Goal: Task Accomplishment & Management: Manage account settings

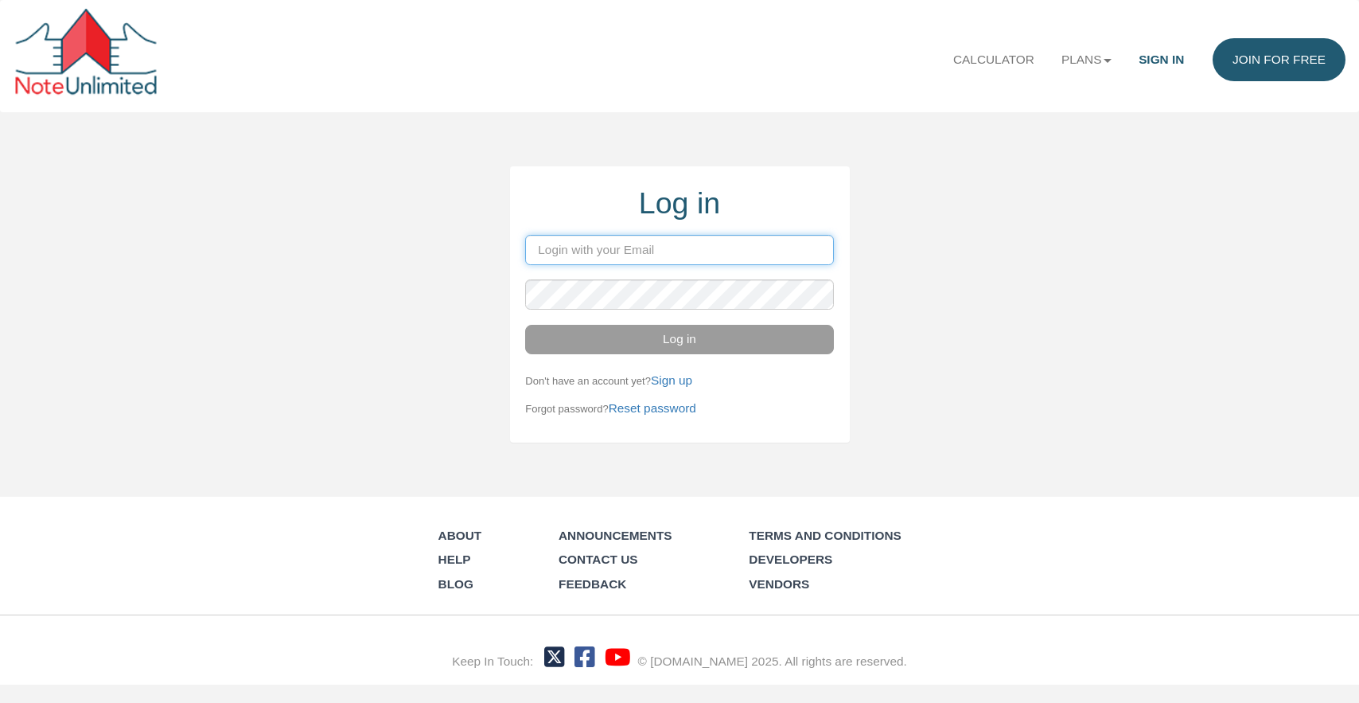
click at [558, 256] on input "email" at bounding box center [679, 250] width 308 height 30
type input "[PERSON_NAME][EMAIL_ADDRESS][DOMAIN_NAME]"
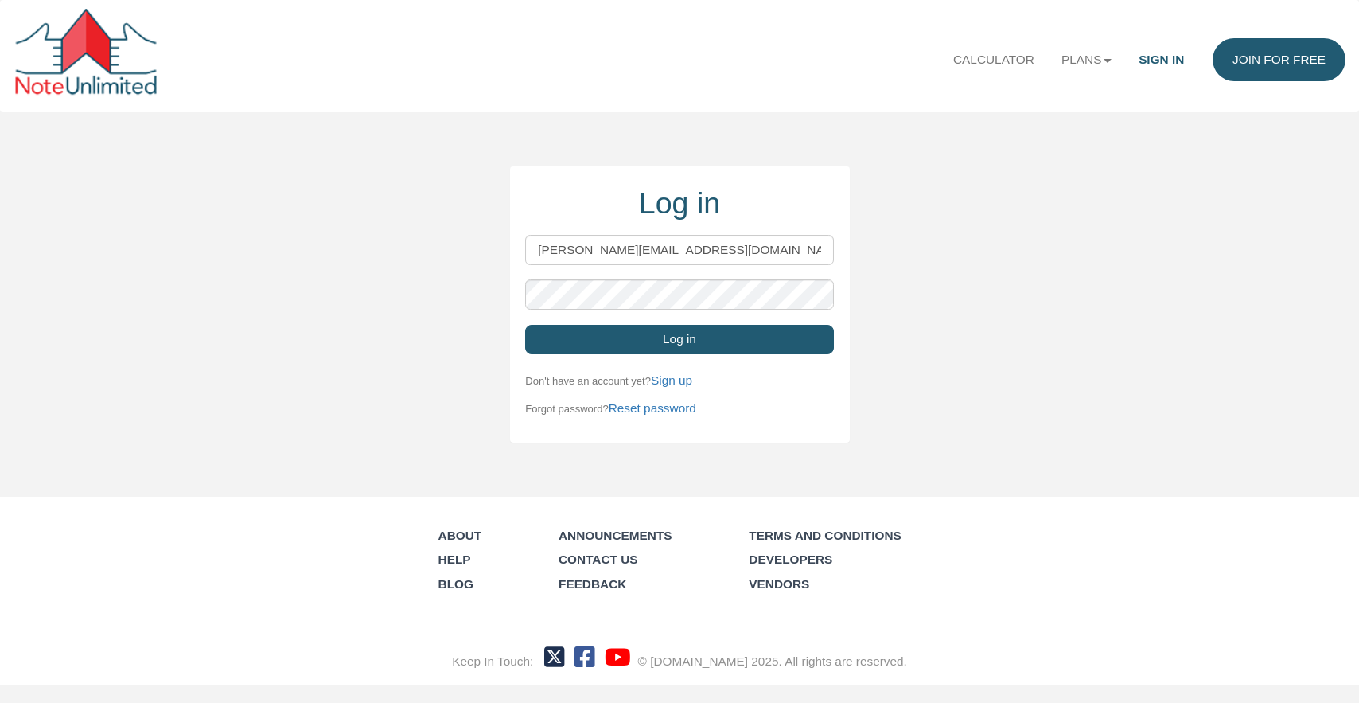
click at [676, 347] on button "Log in" at bounding box center [679, 340] width 308 height 30
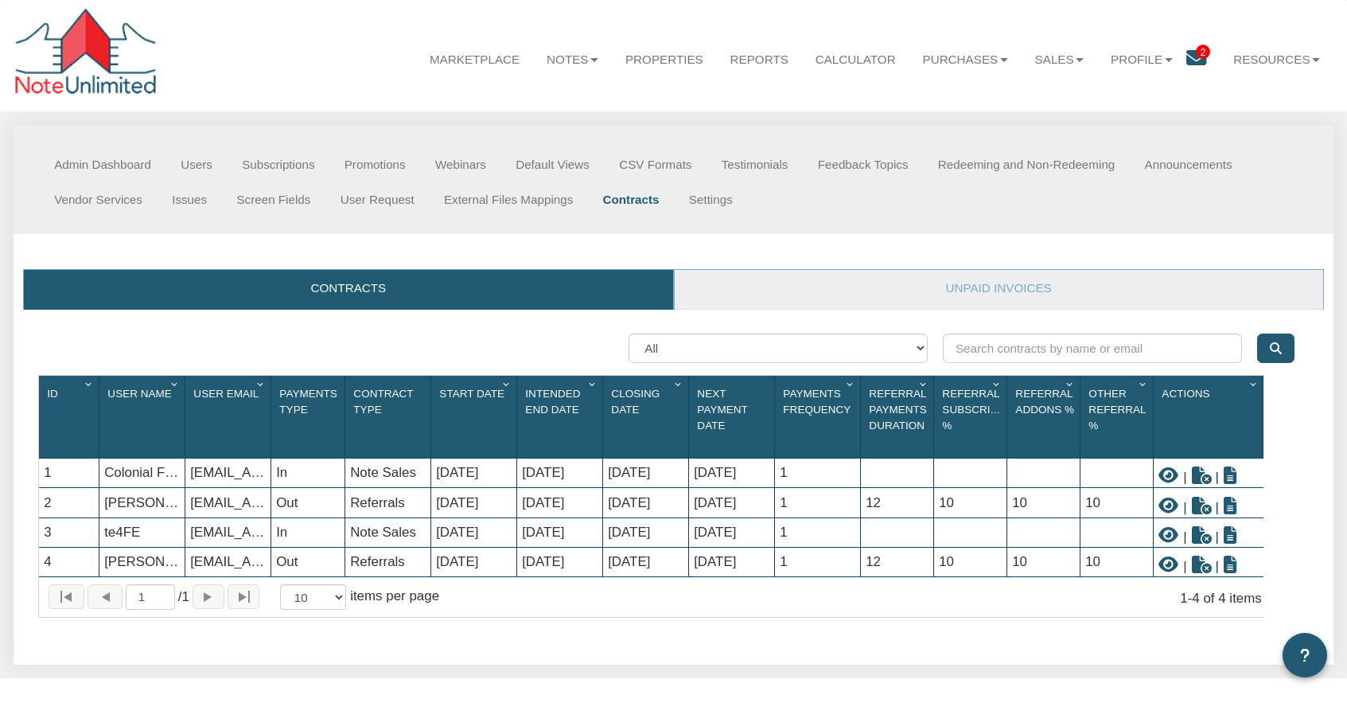
click at [88, 53] on div at bounding box center [88, 56] width 148 height 95
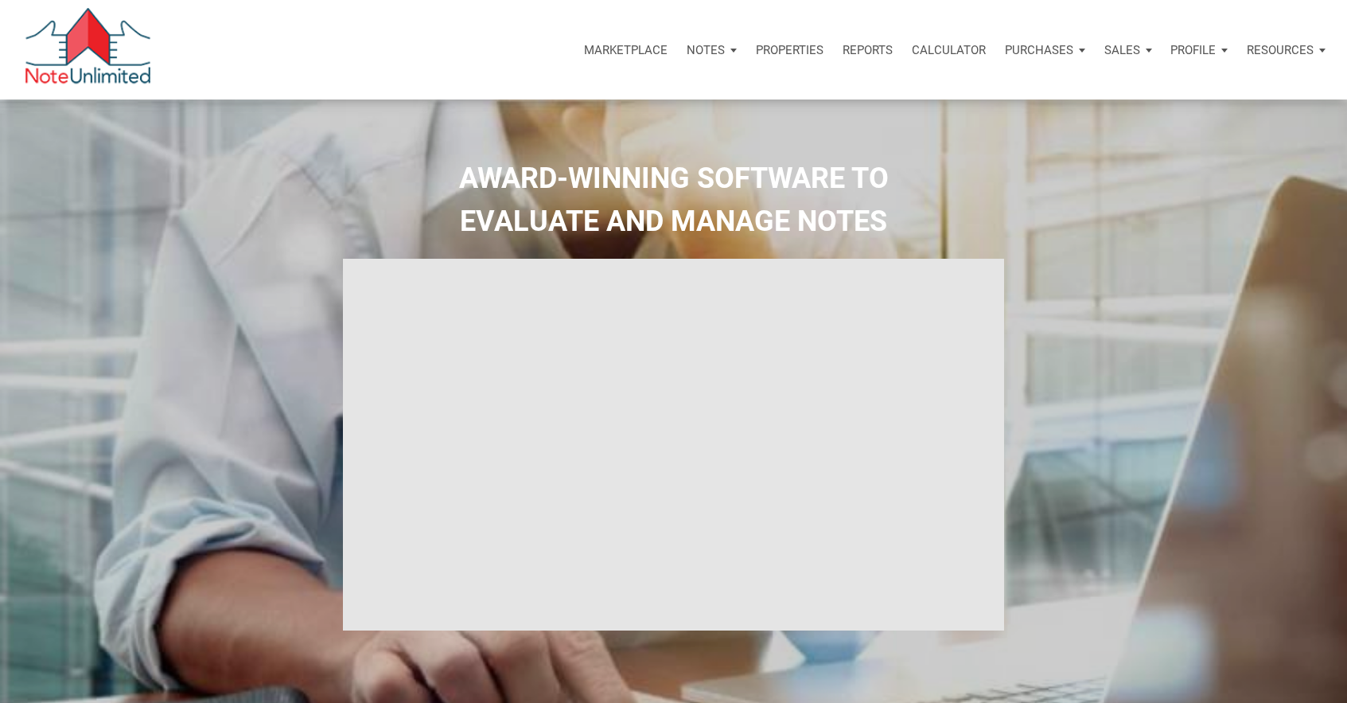
click at [728, 49] on div "Notes" at bounding box center [711, 50] width 69 height 48
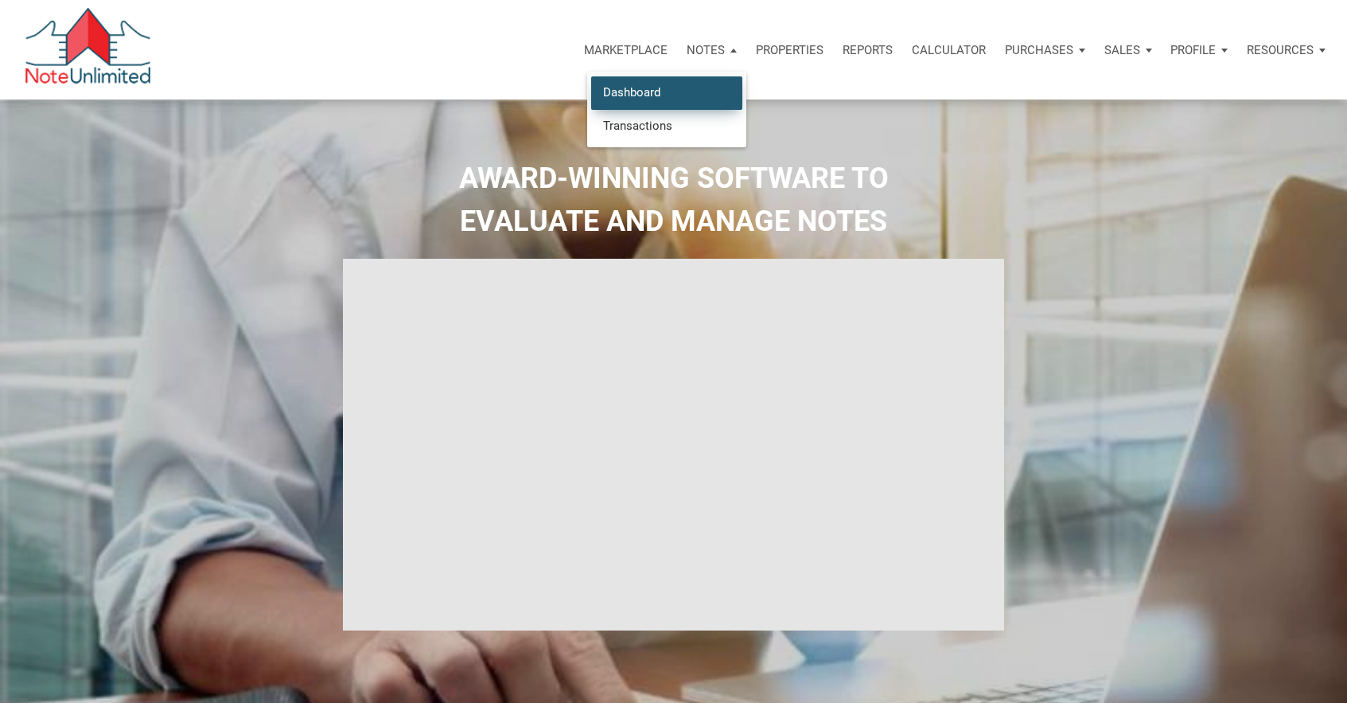
click at [644, 88] on link "Dashboard" at bounding box center [666, 92] width 151 height 33
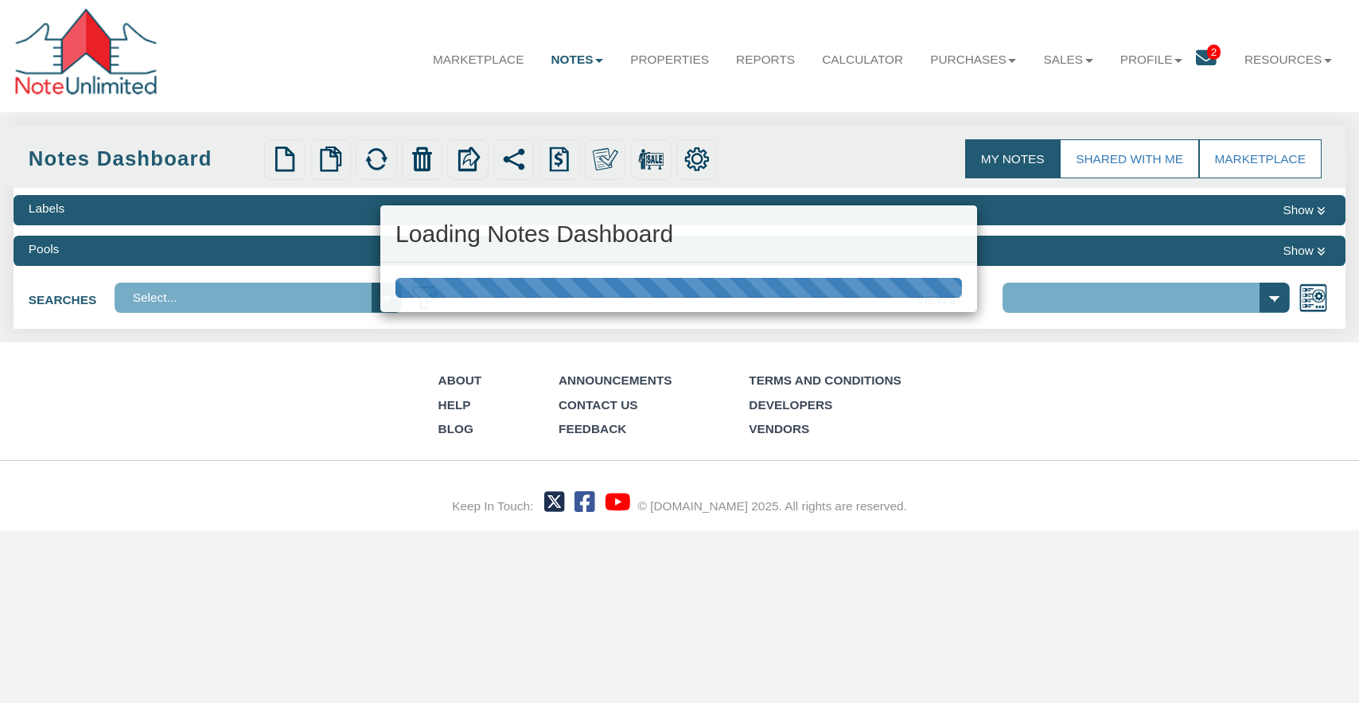
select select
select select "3"
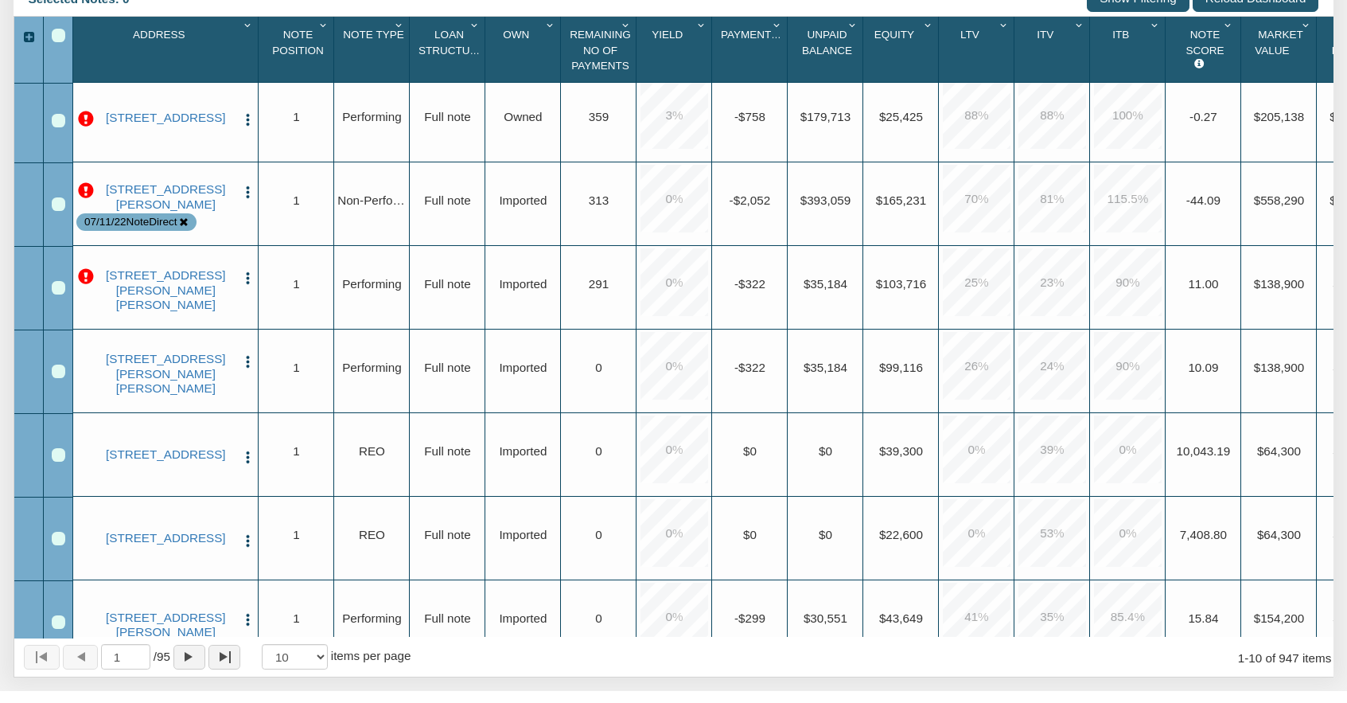
scroll to position [382, 0]
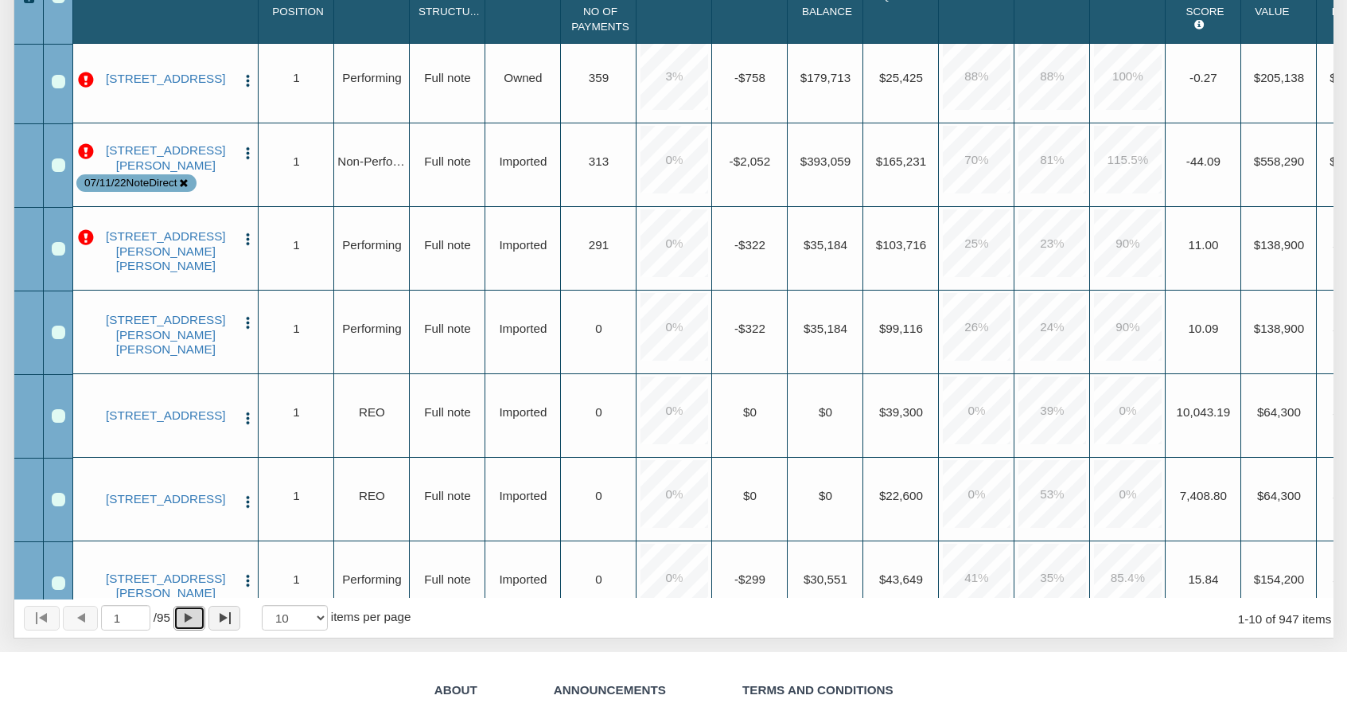
click at [192, 621] on div "Page forward" at bounding box center [189, 618] width 8 height 10
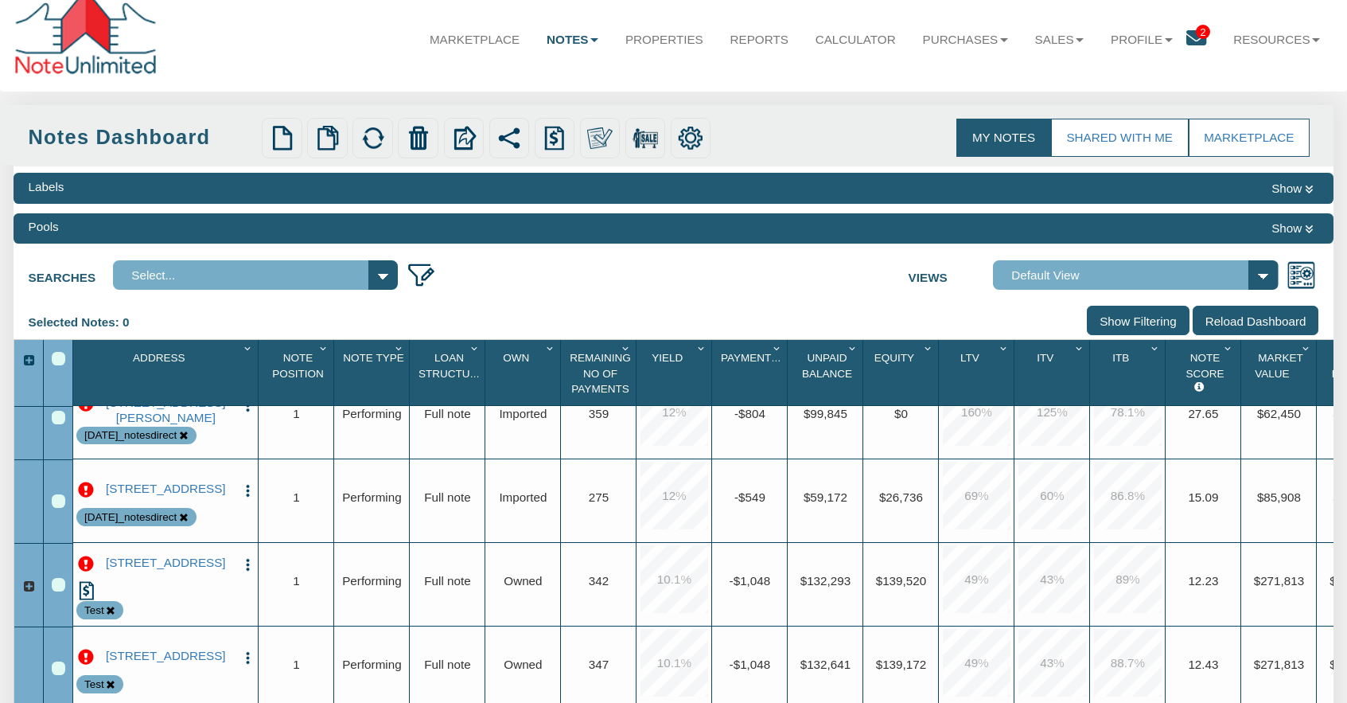
scroll to position [6, 0]
